Goal: Information Seeking & Learning: Learn about a topic

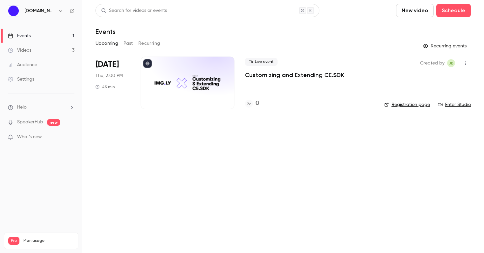
click at [277, 74] on p "Customizing and Extending CE.SDK" at bounding box center [294, 75] width 99 height 8
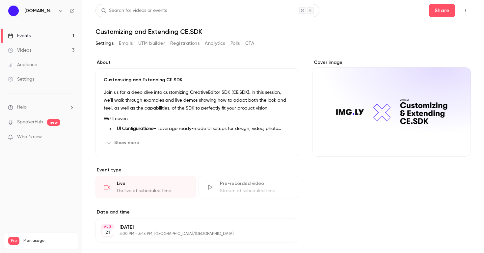
click at [129, 44] on button "Emails" at bounding box center [126, 43] width 14 height 11
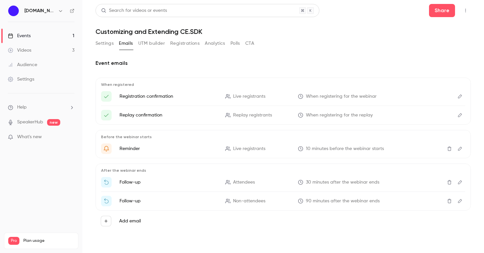
click at [109, 43] on button "Settings" at bounding box center [105, 43] width 18 height 11
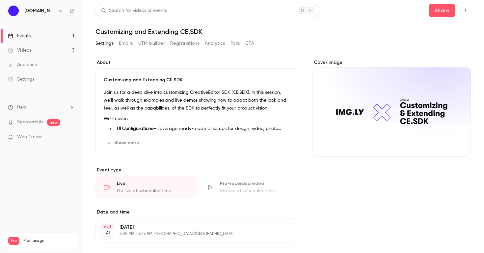
click at [127, 140] on button "Show more" at bounding box center [124, 143] width 40 height 11
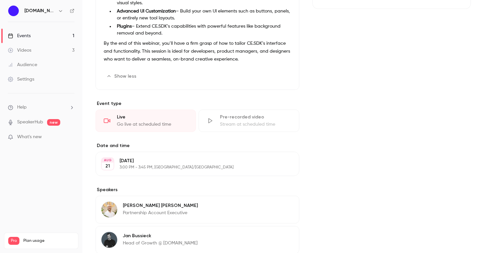
scroll to position [147, 0]
